Goal: Navigation & Orientation: Find specific page/section

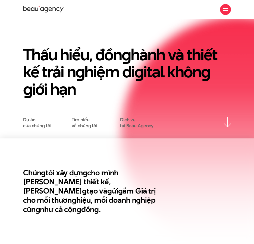
click at [229, 12] on div at bounding box center [225, 9] width 11 height 11
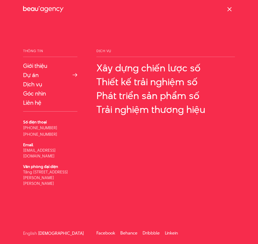
click at [30, 75] on link "Dự án" at bounding box center [50, 75] width 54 height 7
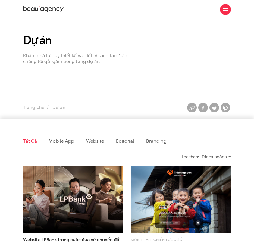
click at [115, 90] on section "Dự án Khám phá tư duy thiết kế và triết lý sáng tạo được chúng tôi gửi gắm tron…" at bounding box center [127, 69] width 254 height 101
click at [163, 7] on div "Giới thiệu Dự án Dịch vụ Góc nhìn Liên hệ" at bounding box center [127, 9] width 208 height 19
click at [73, 87] on section "Dự án Khám phá tư duy thiết kế và triết lý sáng tạo được chúng tôi gửi gắm tron…" at bounding box center [127, 69] width 254 height 101
click at [70, 74] on section "Dự án Khám phá tư duy thiết kế và triết lý sáng tạo được chúng tôi gửi gắm tron…" at bounding box center [127, 69] width 254 height 101
click at [160, 75] on section "Dự án Khám phá tư duy thiết kế và triết lý sáng tạo được chúng tôi gửi gắm tron…" at bounding box center [127, 69] width 254 height 101
